Goal: Entertainment & Leisure: Consume media (video, audio)

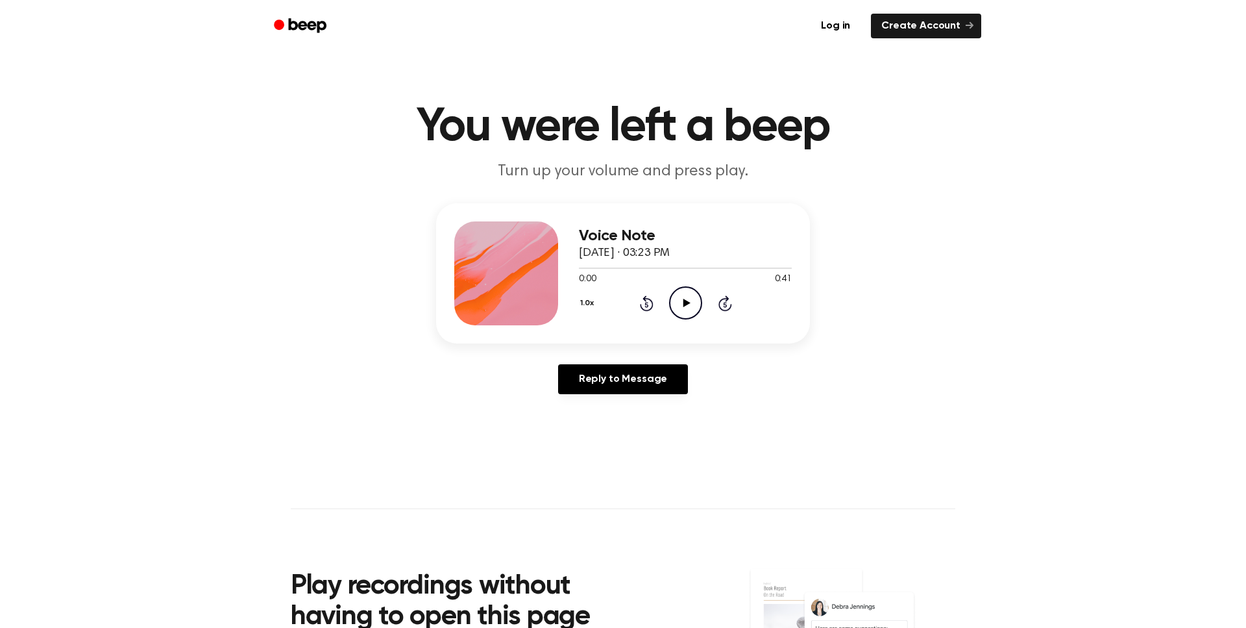
click at [681, 311] on icon "Play Audio" at bounding box center [685, 302] width 33 height 33
click at [690, 295] on icon "Pause Audio" at bounding box center [685, 302] width 33 height 33
click at [691, 309] on icon "Play Audio" at bounding box center [685, 302] width 33 height 33
click at [689, 288] on circle at bounding box center [686, 303] width 32 height 32
click at [681, 306] on icon "Play Audio" at bounding box center [685, 302] width 33 height 33
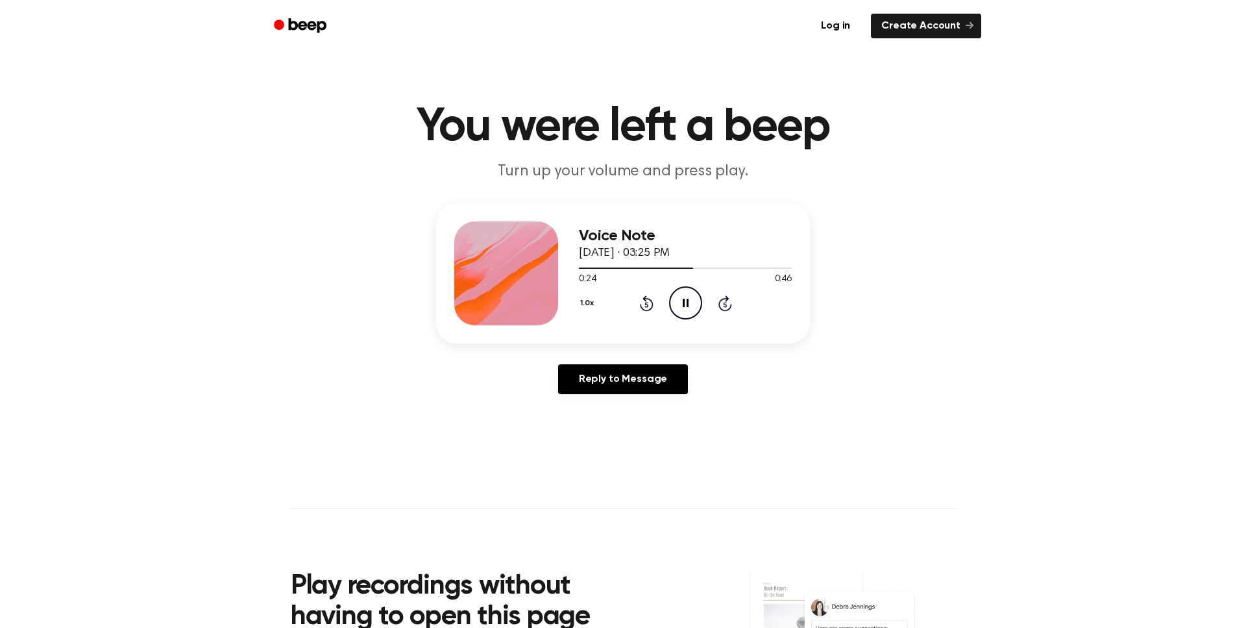
click at [687, 308] on icon "Pause Audio" at bounding box center [685, 302] width 33 height 33
click at [693, 304] on icon "Play Audio" at bounding box center [685, 302] width 33 height 33
